Goal: Check status: Check status

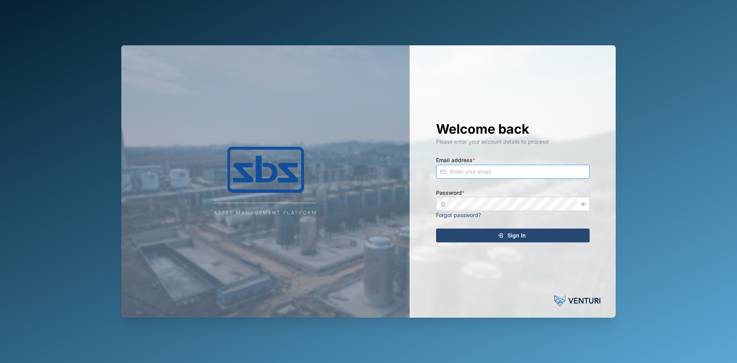
type input "[PERSON_NAME][EMAIL_ADDRESS][DOMAIN_NAME]"
click at [522, 232] on span "Sign In" at bounding box center [517, 235] width 18 height 13
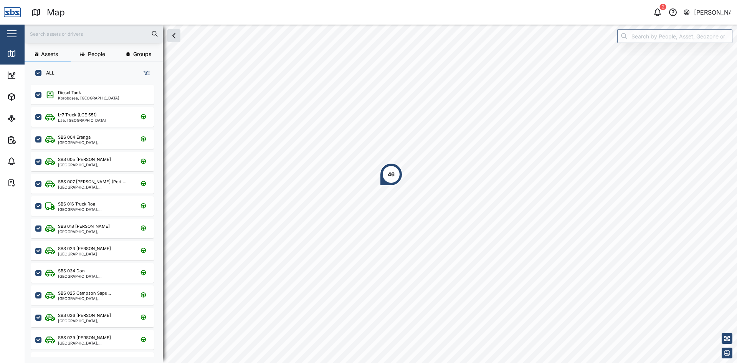
scroll to position [269, 120]
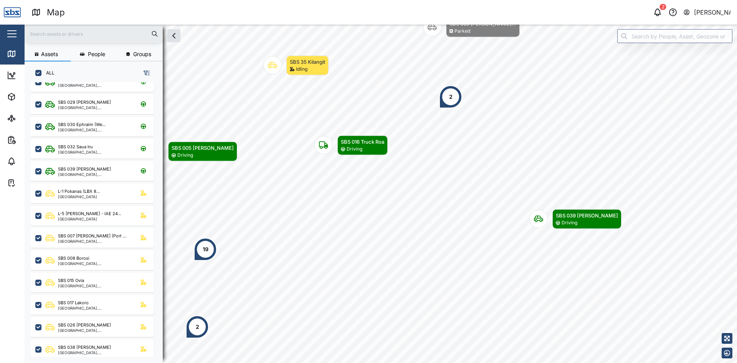
scroll to position [212, 0]
click at [109, 173] on div "SBS 039 [PERSON_NAME]" at bounding box center [94, 170] width 73 height 7
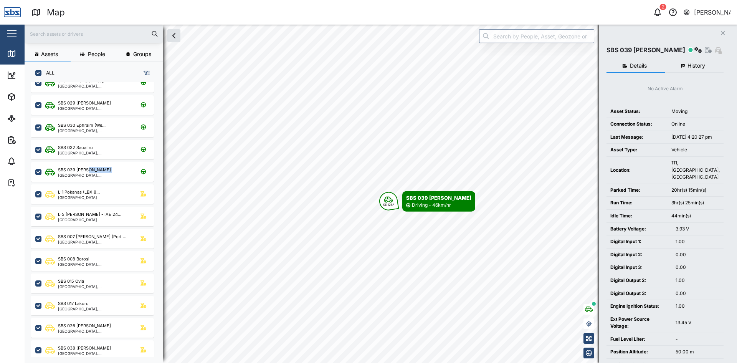
click at [686, 63] on button "History" at bounding box center [694, 66] width 59 height 14
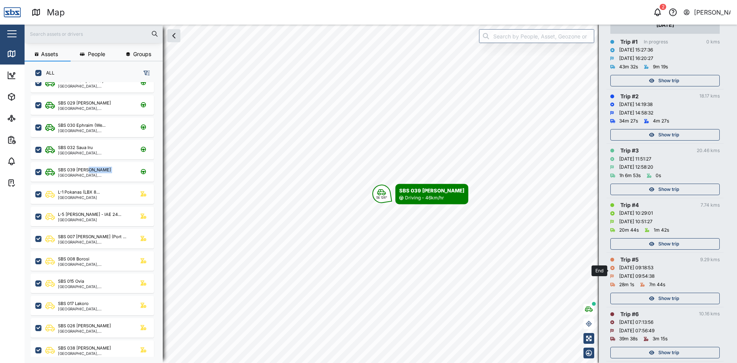
scroll to position [154, 0]
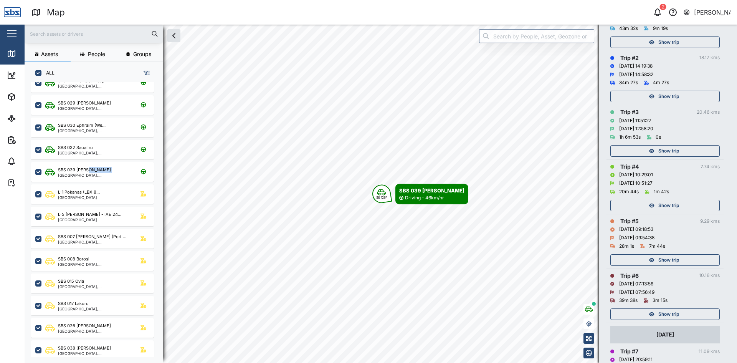
click at [669, 312] on span "Show trip" at bounding box center [668, 314] width 21 height 11
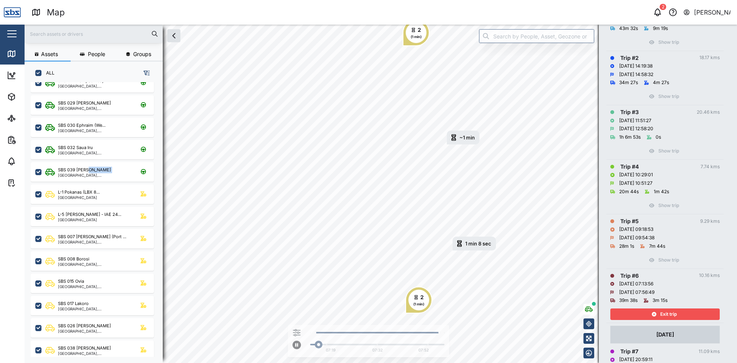
click at [674, 311] on span "Exit trip" at bounding box center [668, 314] width 17 height 11
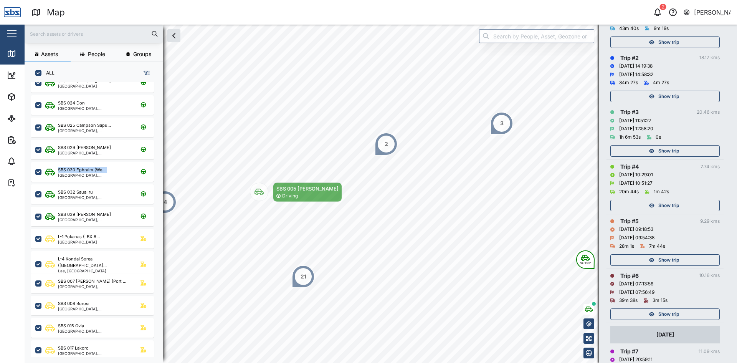
click at [670, 261] on span "Show trip" at bounding box center [668, 260] width 21 height 11
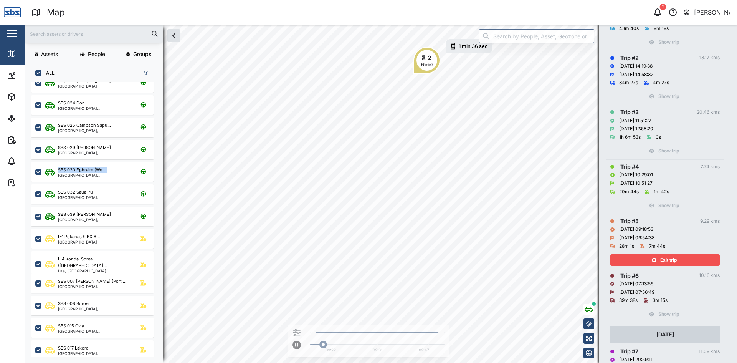
click at [670, 261] on span "Exit trip" at bounding box center [668, 260] width 17 height 11
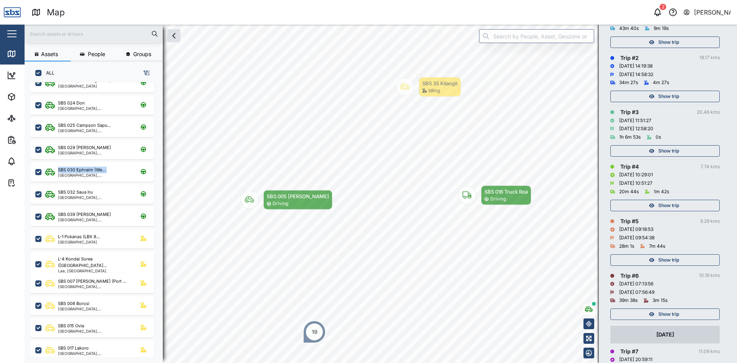
click at [664, 204] on span "Show trip" at bounding box center [668, 205] width 21 height 11
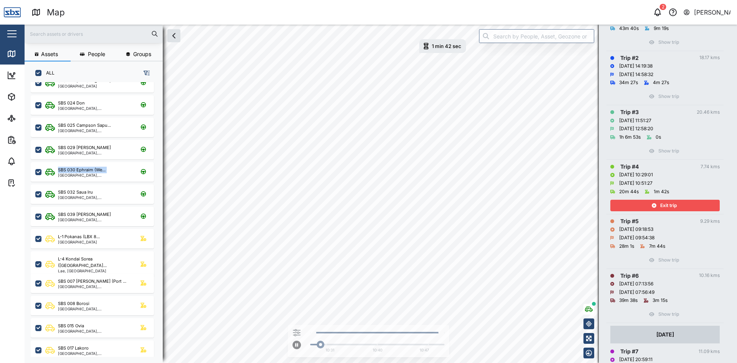
click at [664, 204] on span "Exit trip" at bounding box center [668, 205] width 17 height 11
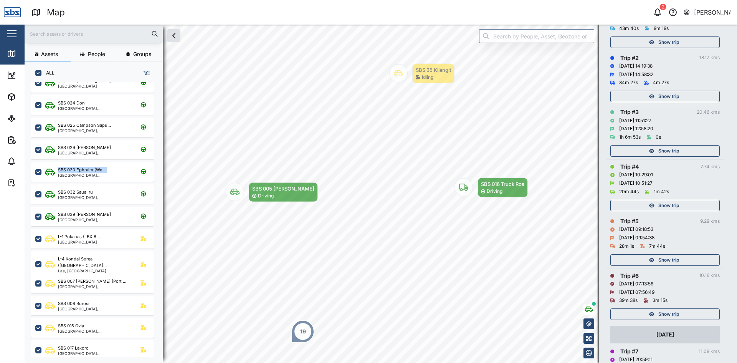
click at [664, 150] on span "Show trip" at bounding box center [668, 151] width 21 height 11
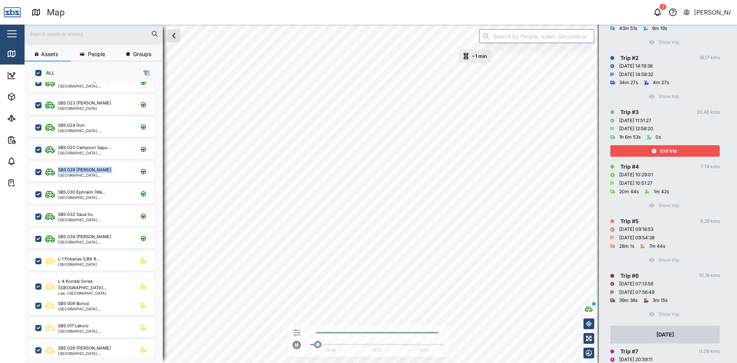
click at [664, 150] on span "Exit trip" at bounding box center [668, 151] width 17 height 11
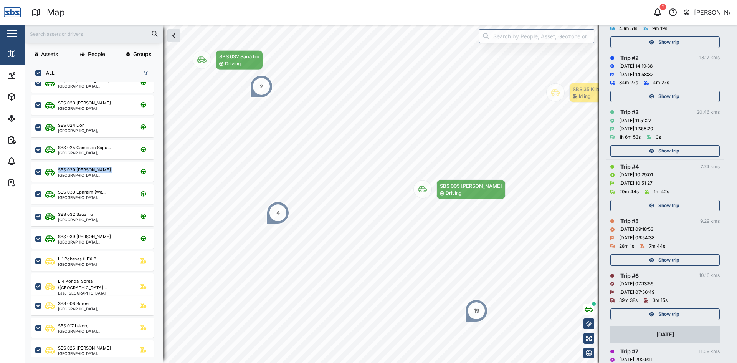
click at [660, 99] on span "Show trip" at bounding box center [668, 96] width 21 height 11
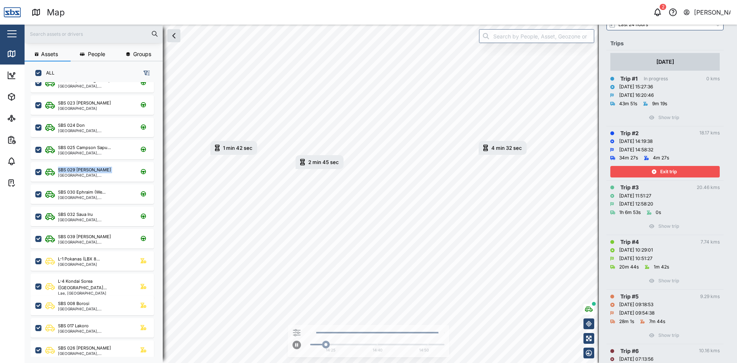
scroll to position [38, 0]
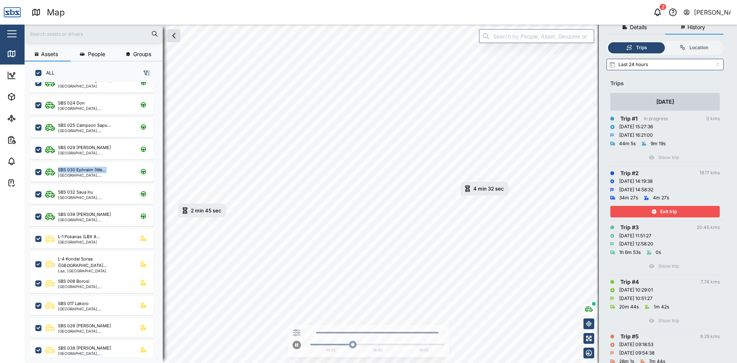
click at [679, 210] on div "Exit trip" at bounding box center [664, 211] width 100 height 11
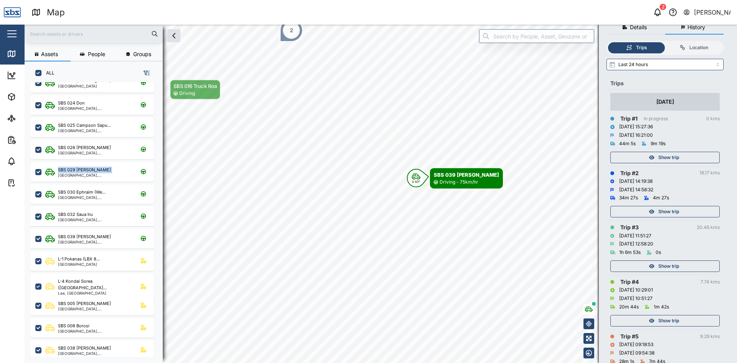
click at [671, 154] on span "Show trip" at bounding box center [668, 157] width 21 height 11
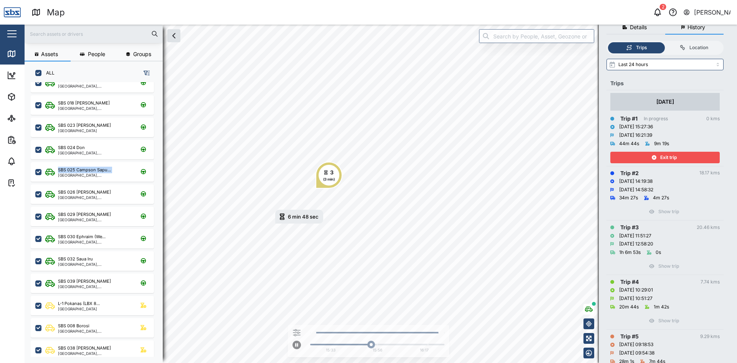
click at [662, 156] on span "Exit trip" at bounding box center [668, 157] width 17 height 11
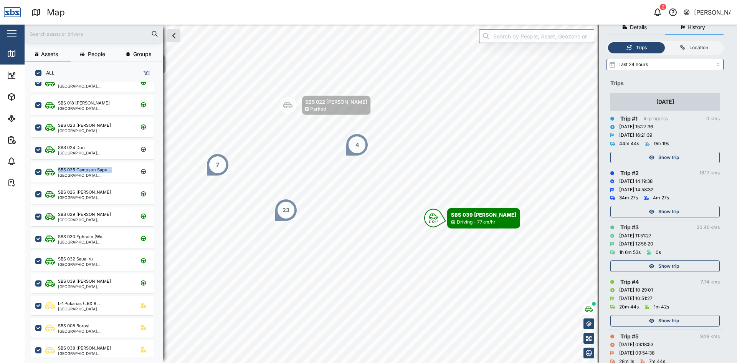
click at [662, 156] on span "Show trip" at bounding box center [668, 157] width 21 height 11
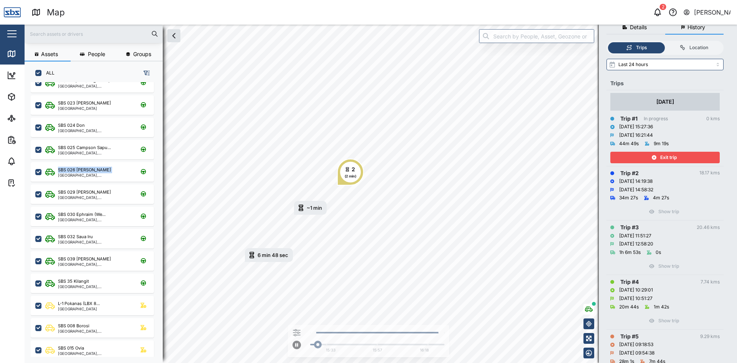
click at [662, 156] on span "Exit trip" at bounding box center [668, 157] width 17 height 11
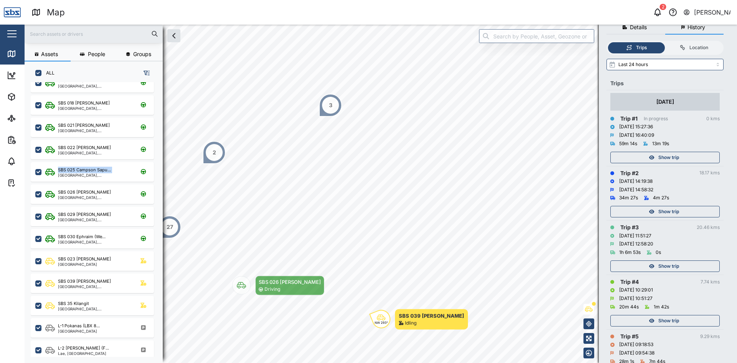
click at [697, 11] on div "[PERSON_NAME]" at bounding box center [712, 13] width 37 height 10
click at [670, 49] on div "Sign Out" at bounding box center [683, 49] width 83 height 9
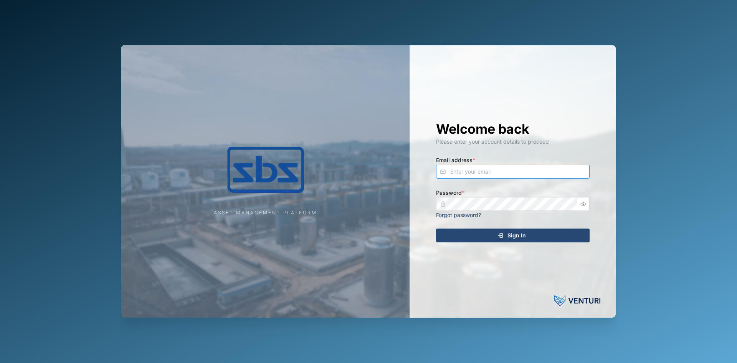
type input "[PERSON_NAME][EMAIL_ADDRESS][DOMAIN_NAME]"
